Goal: Register for event/course

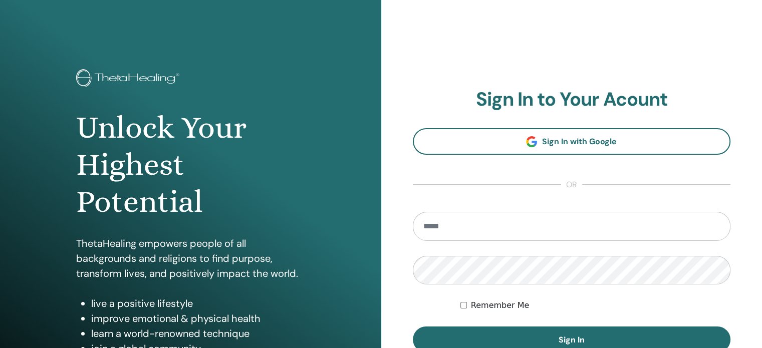
click at [505, 225] on input "email" at bounding box center [572, 226] width 318 height 29
type input "**********"
click at [413, 327] on button "Sign In" at bounding box center [572, 340] width 318 height 26
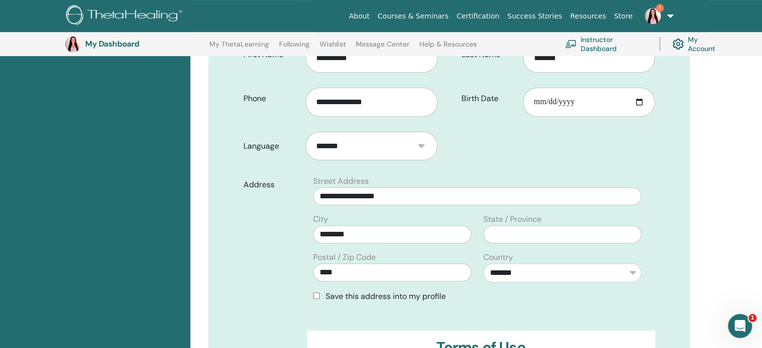
scroll to position [633, 0]
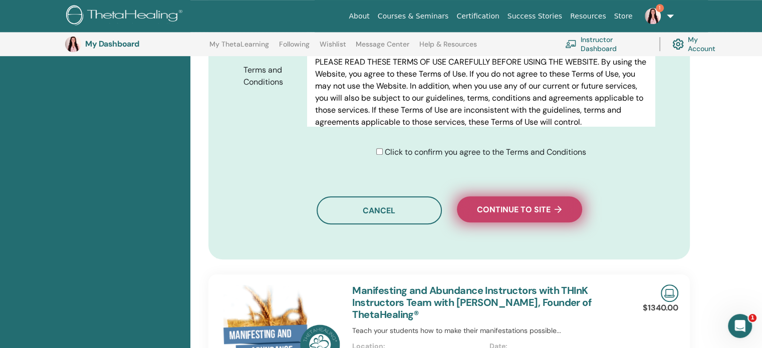
click at [517, 207] on span "Continue to site" at bounding box center [519, 209] width 85 height 11
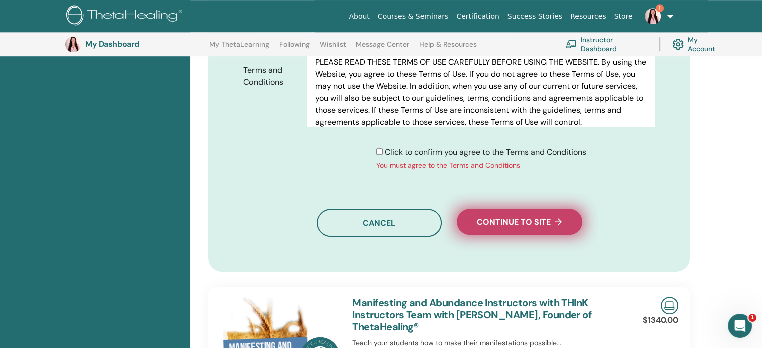
click at [499, 223] on span "Continue to site" at bounding box center [519, 222] width 85 height 11
